Goal: Task Accomplishment & Management: Manage account settings

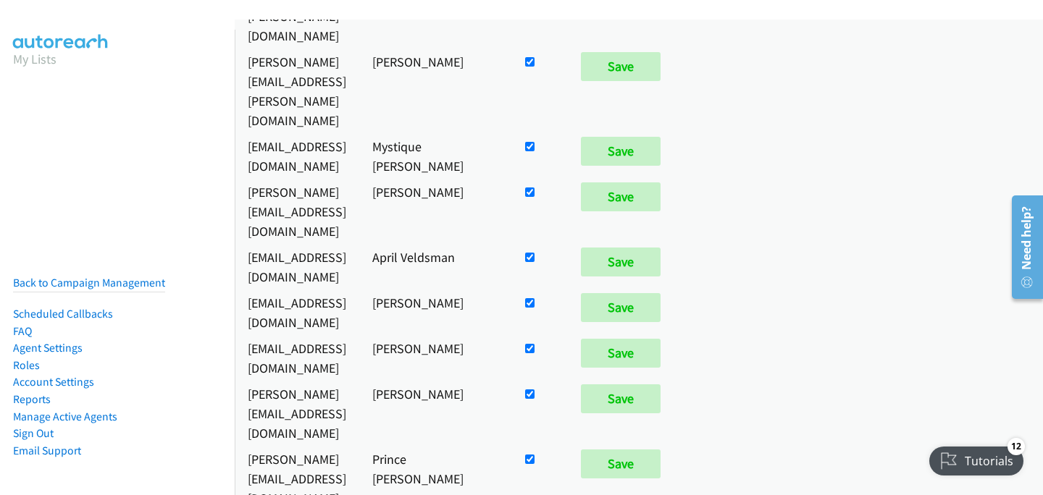
scroll to position [787, 0]
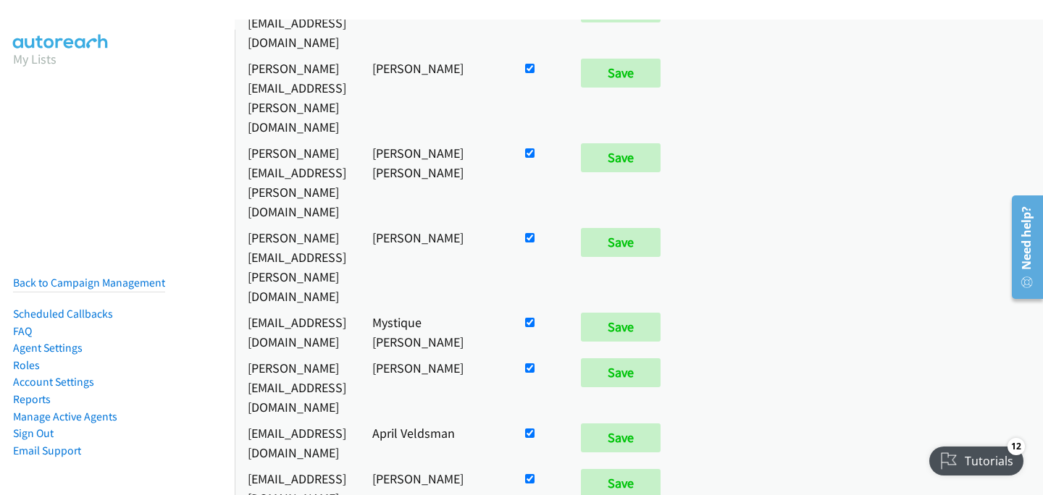
checkbox input "false"
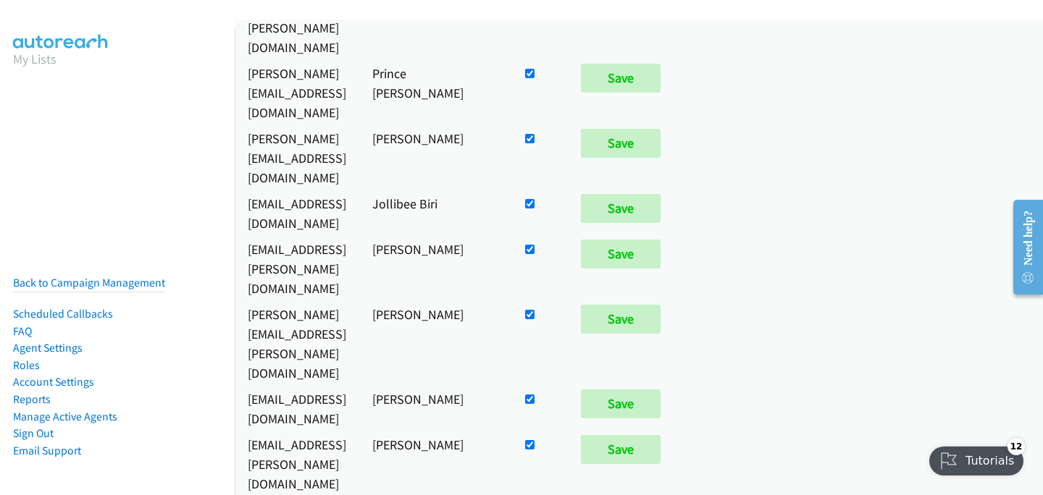
scroll to position [5600, 0]
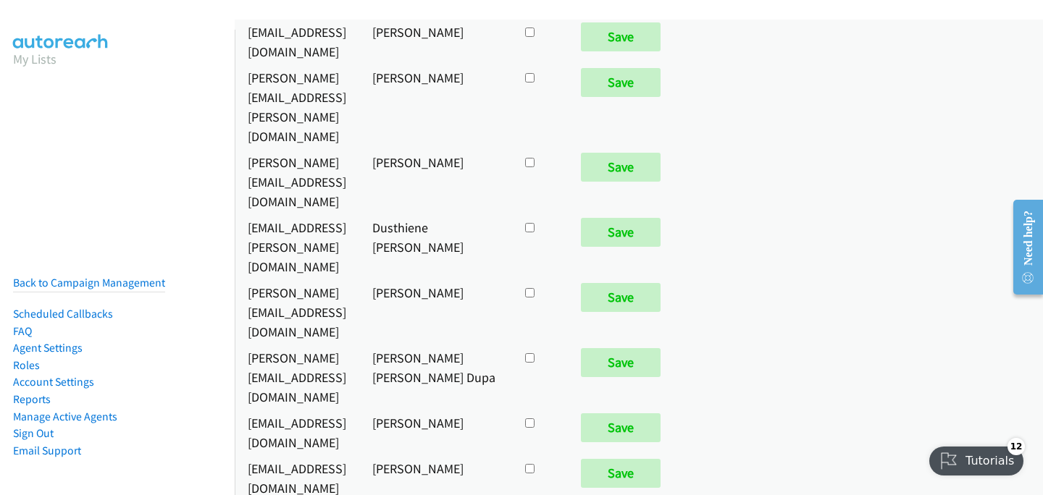
checkbox input "true"
